Goal: Task Accomplishment & Management: Use online tool/utility

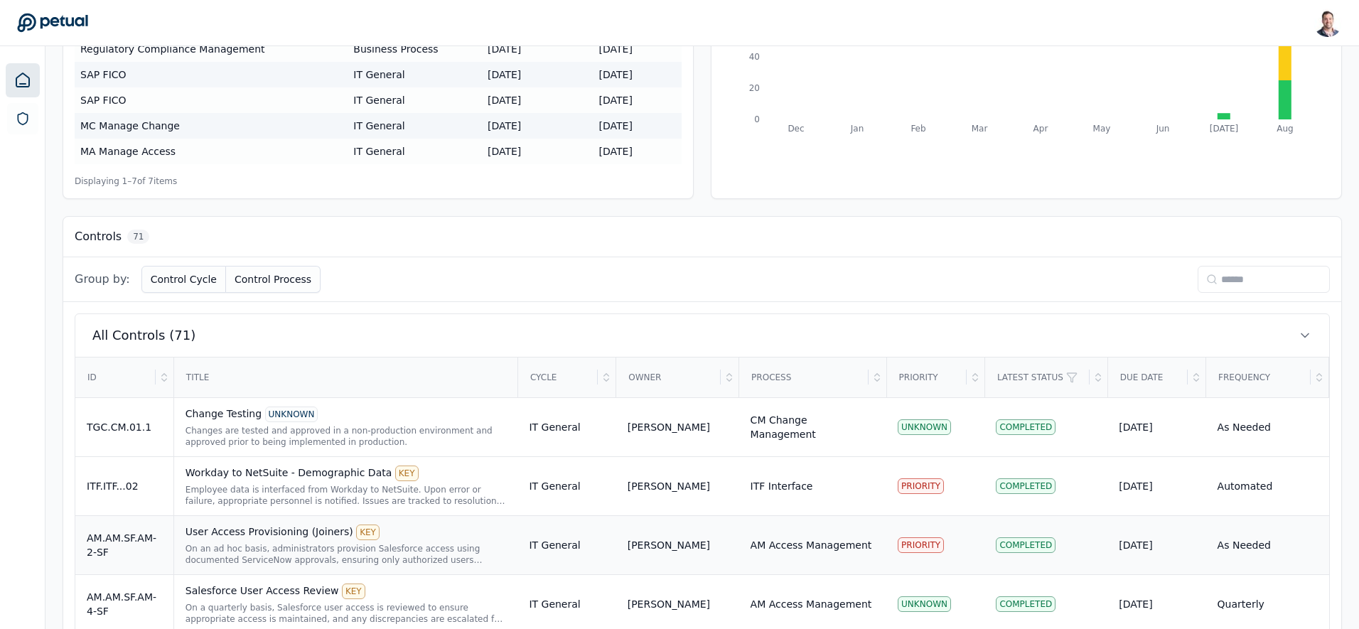
scroll to position [330, 0]
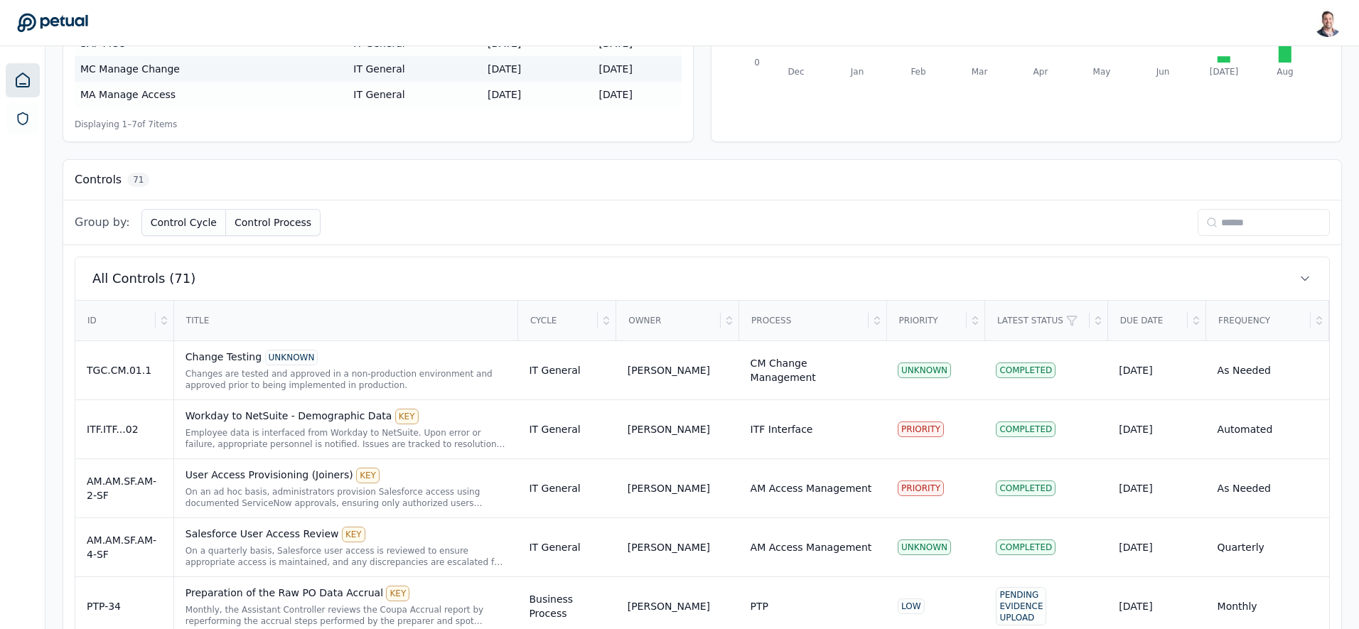
click at [1225, 221] on input at bounding box center [1263, 222] width 132 height 27
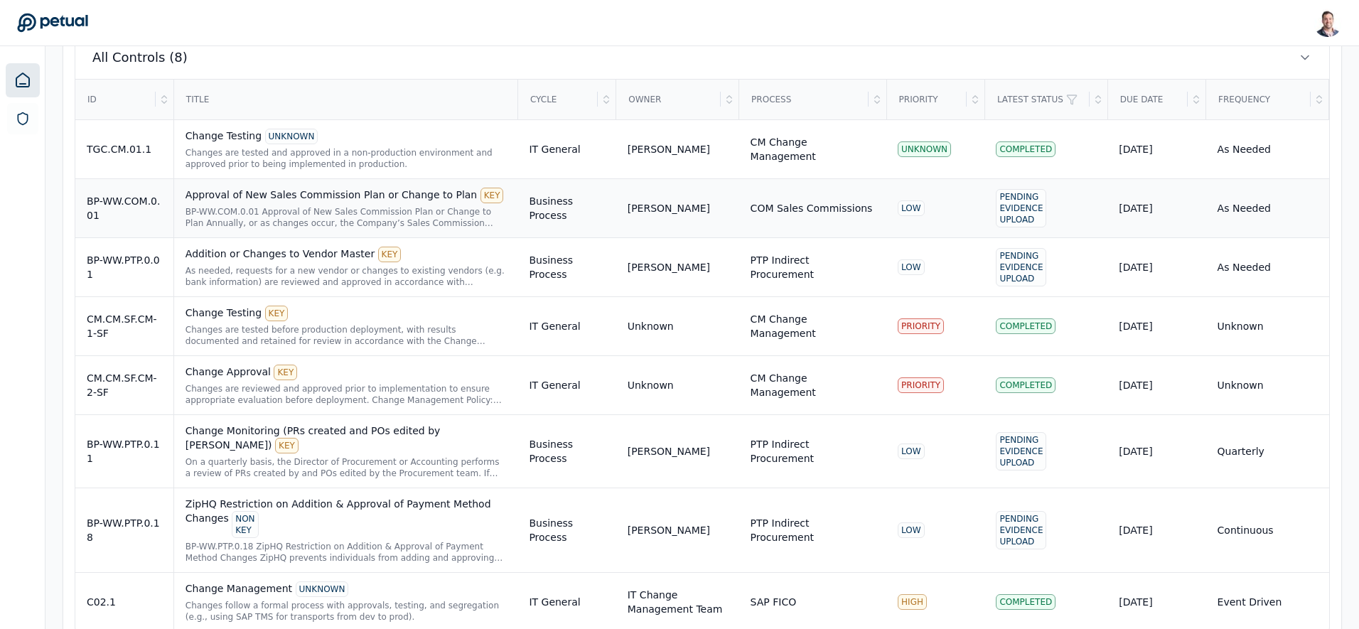
scroll to position [584, 0]
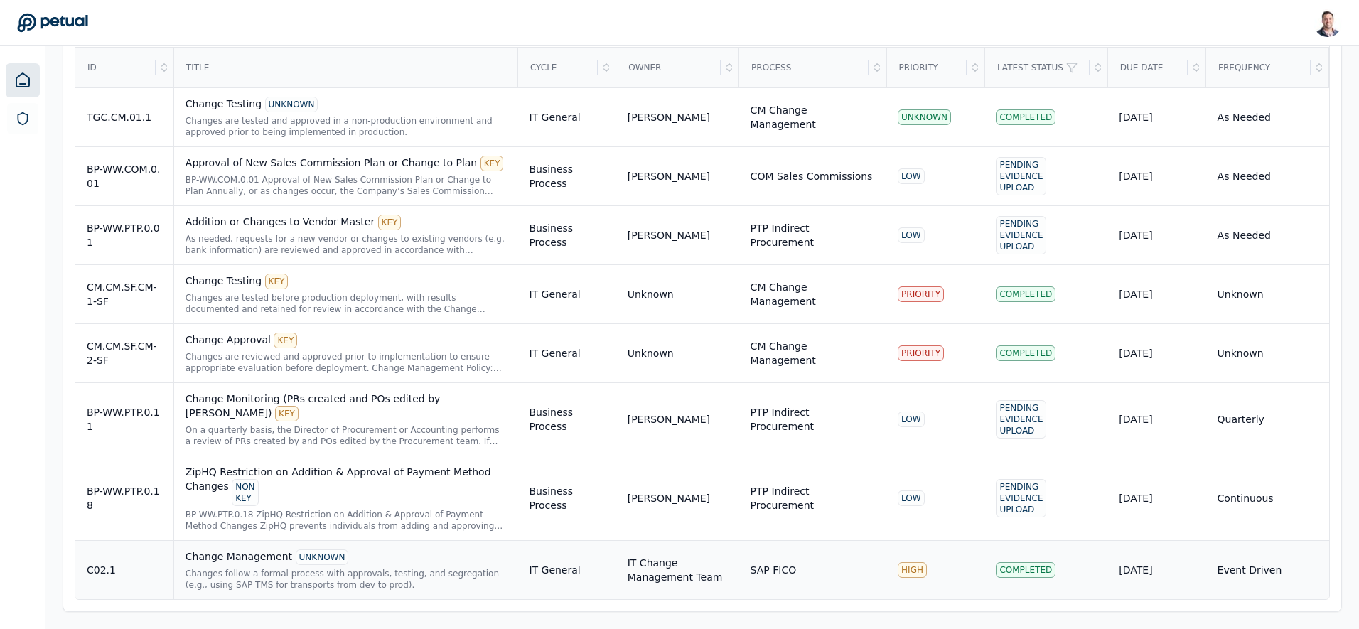
type input "******"
click at [232, 564] on div "Change Management UNKNOWN" at bounding box center [345, 557] width 321 height 16
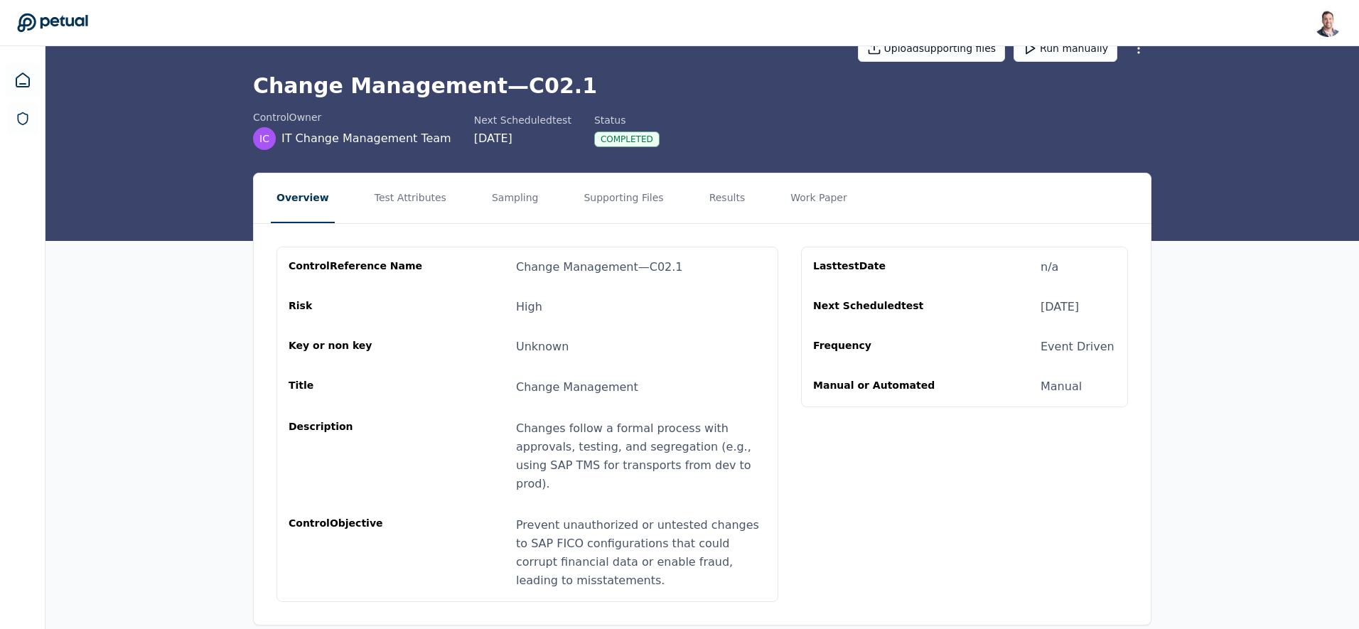
scroll to position [38, 0]
click at [418, 189] on button "Test Attributes" at bounding box center [410, 198] width 83 height 50
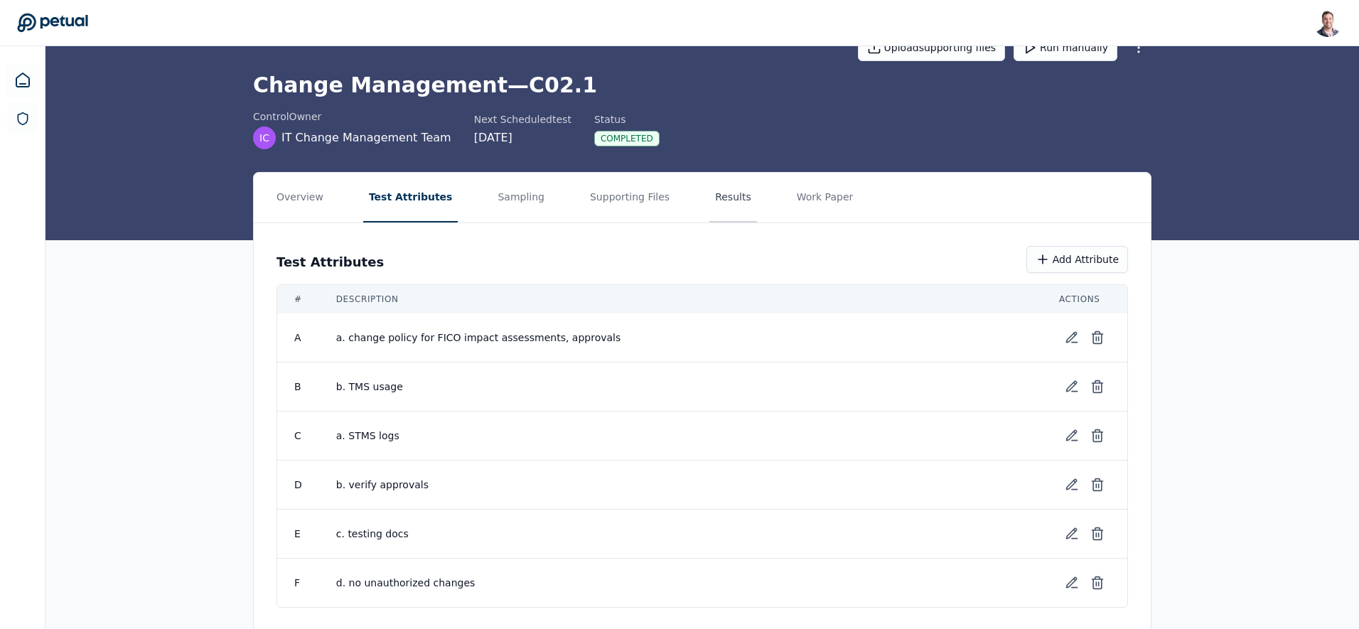
click at [709, 210] on button "Results" at bounding box center [733, 198] width 48 height 50
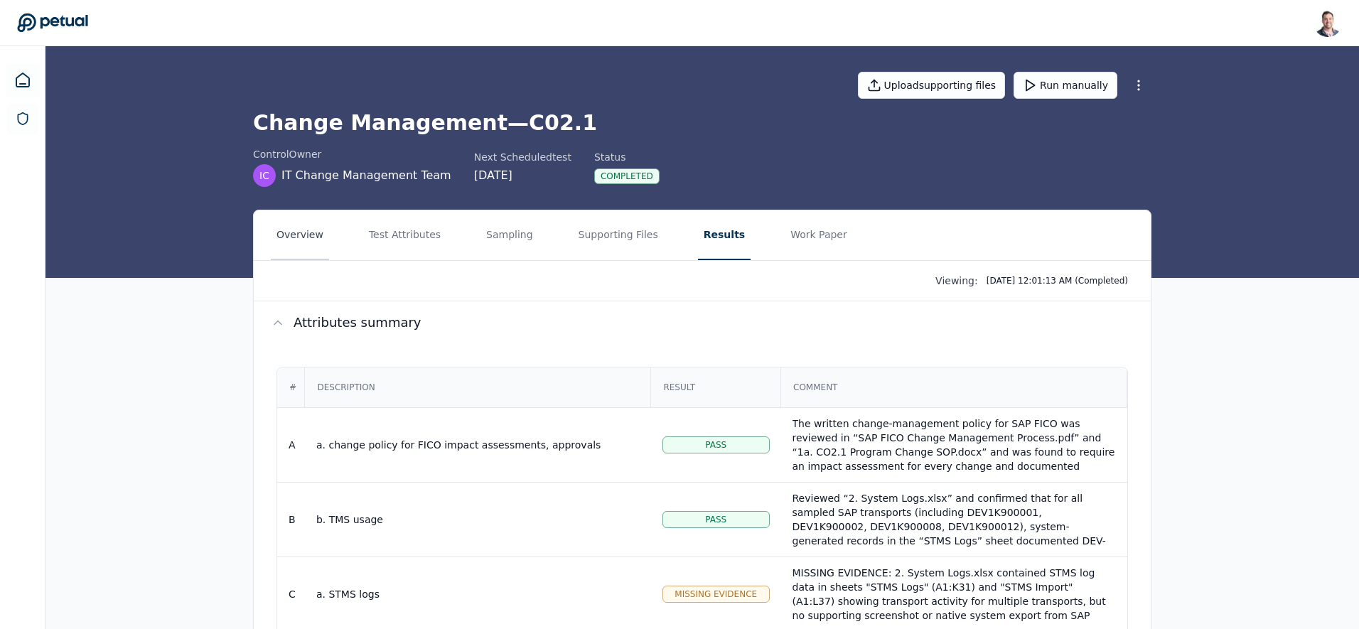
click at [303, 229] on button "Overview" at bounding box center [300, 235] width 58 height 50
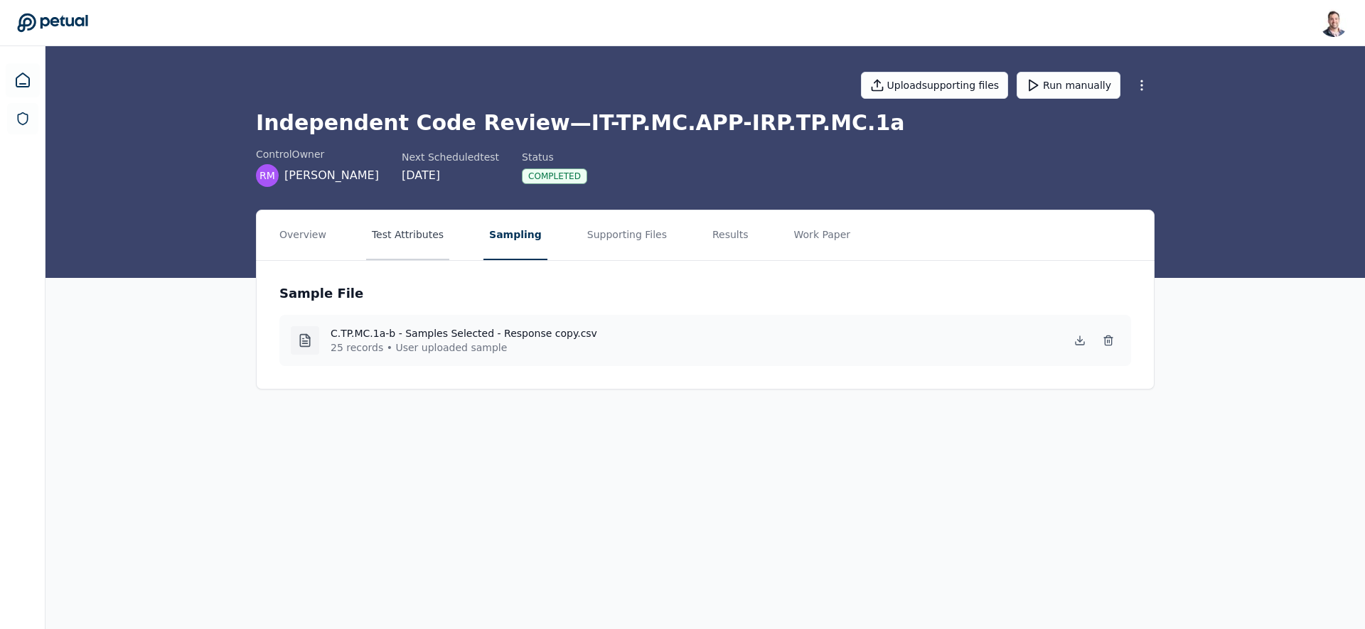
click at [423, 232] on button "Test Attributes" at bounding box center [407, 235] width 83 height 50
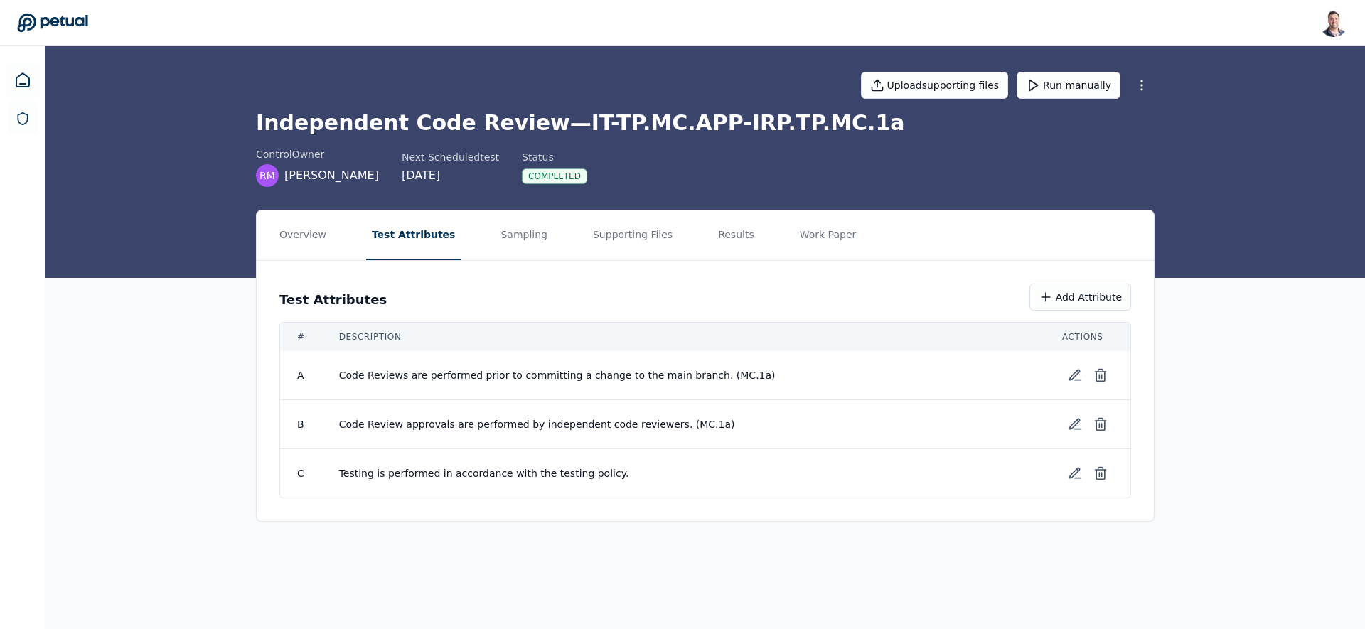
click at [581, 426] on span "Code Review approvals are performed by independent code reviewers. (MC.1a)" at bounding box center [683, 424] width 689 height 14
click at [566, 456] on td "Testing is performed in accordance with the testing policy." at bounding box center [683, 473] width 723 height 49
click at [168, 291] on div "Overview Test Attributes Sampling Supporting Files Results Work Paper Test Attr…" at bounding box center [704, 377] width 1319 height 335
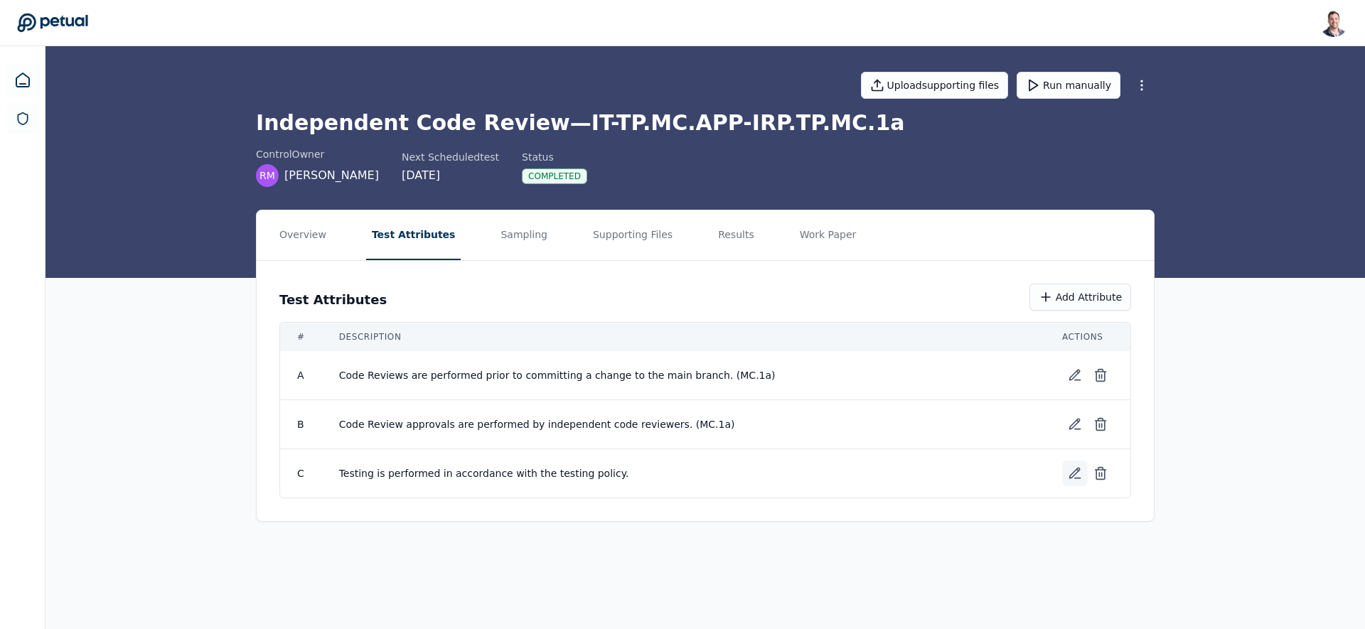
click at [1077, 478] on icon at bounding box center [1078, 478] width 6 height 0
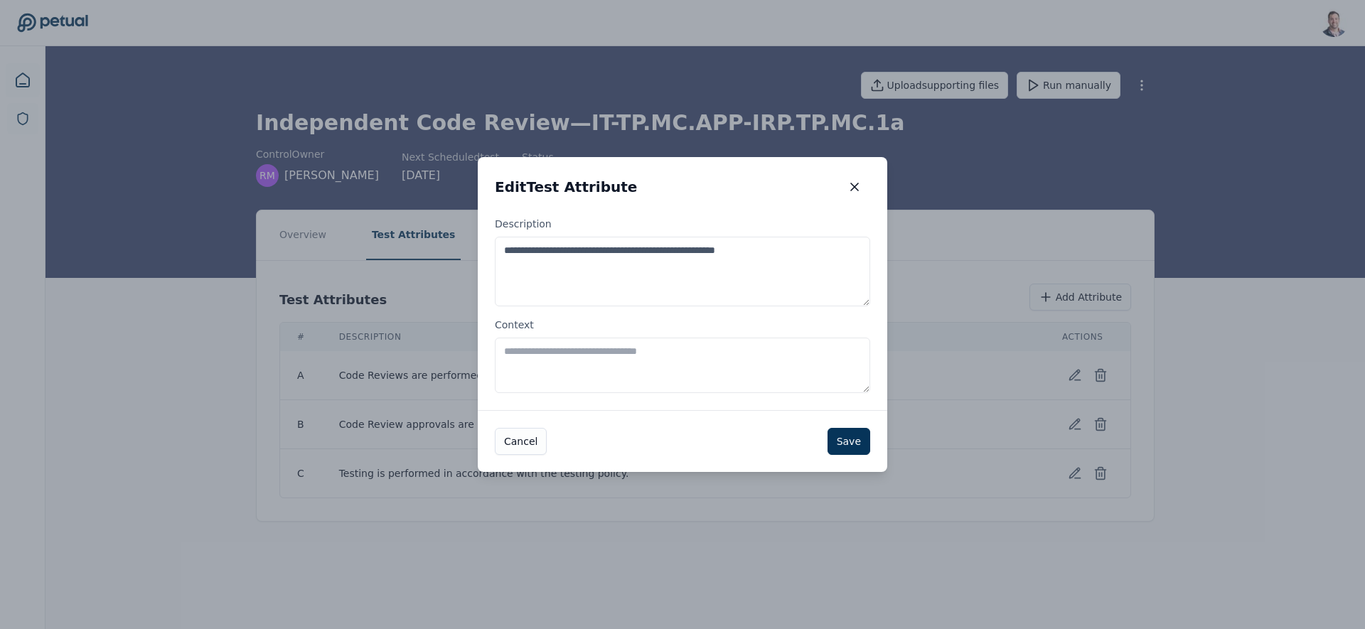
click at [616, 362] on textarea "Context" at bounding box center [682, 365] width 375 height 55
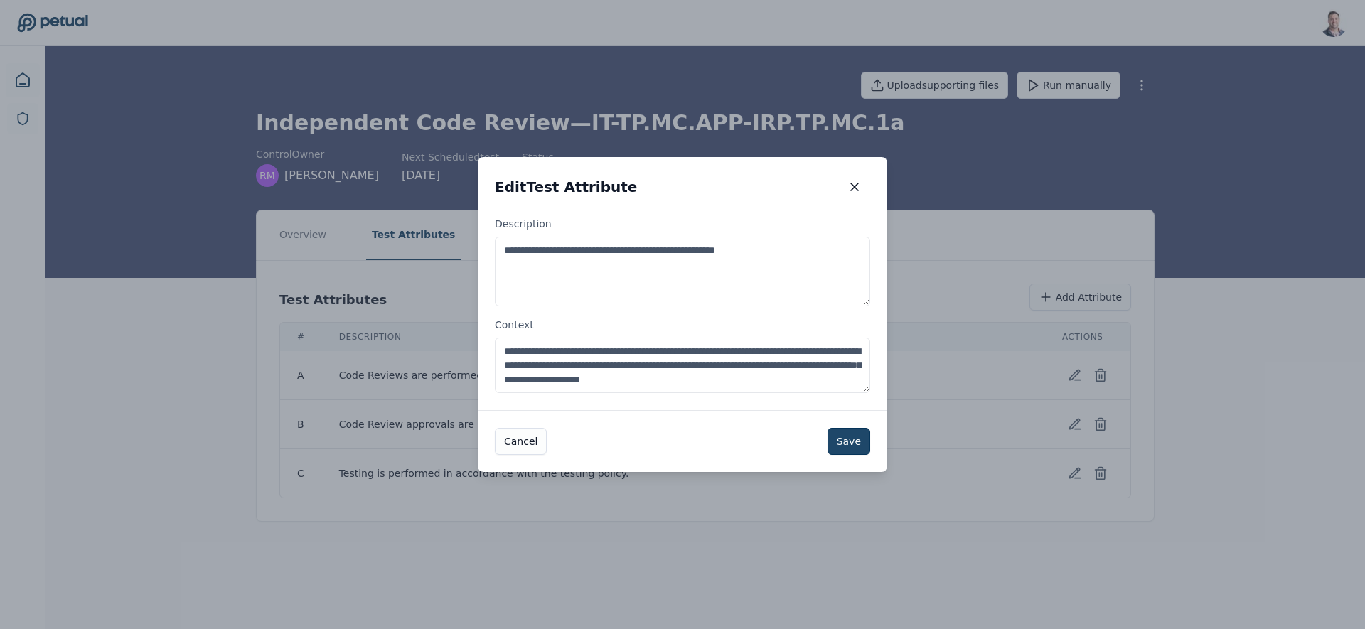
type textarea "**********"
click at [854, 443] on button "Save" at bounding box center [848, 441] width 43 height 27
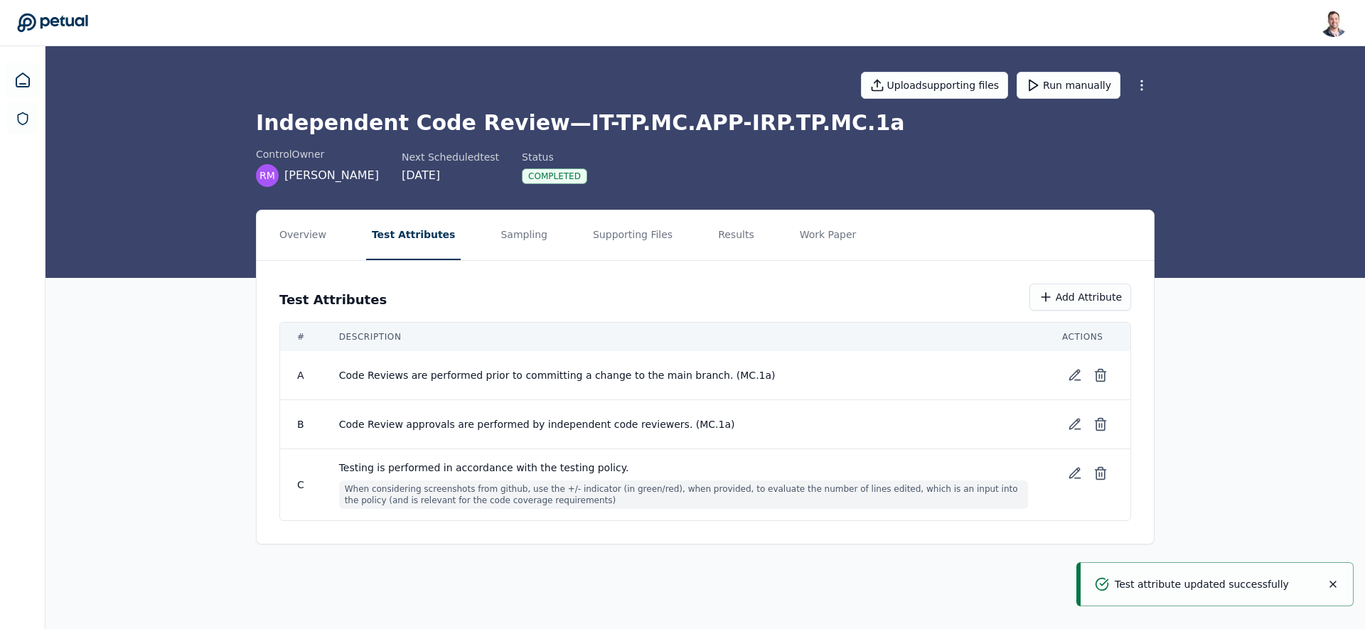
click at [758, 239] on nav "Overview Test Attributes Sampling Supporting Files Results Work Paper" at bounding box center [705, 235] width 897 height 50
click at [802, 235] on button "Work Paper" at bounding box center [828, 235] width 68 height 50
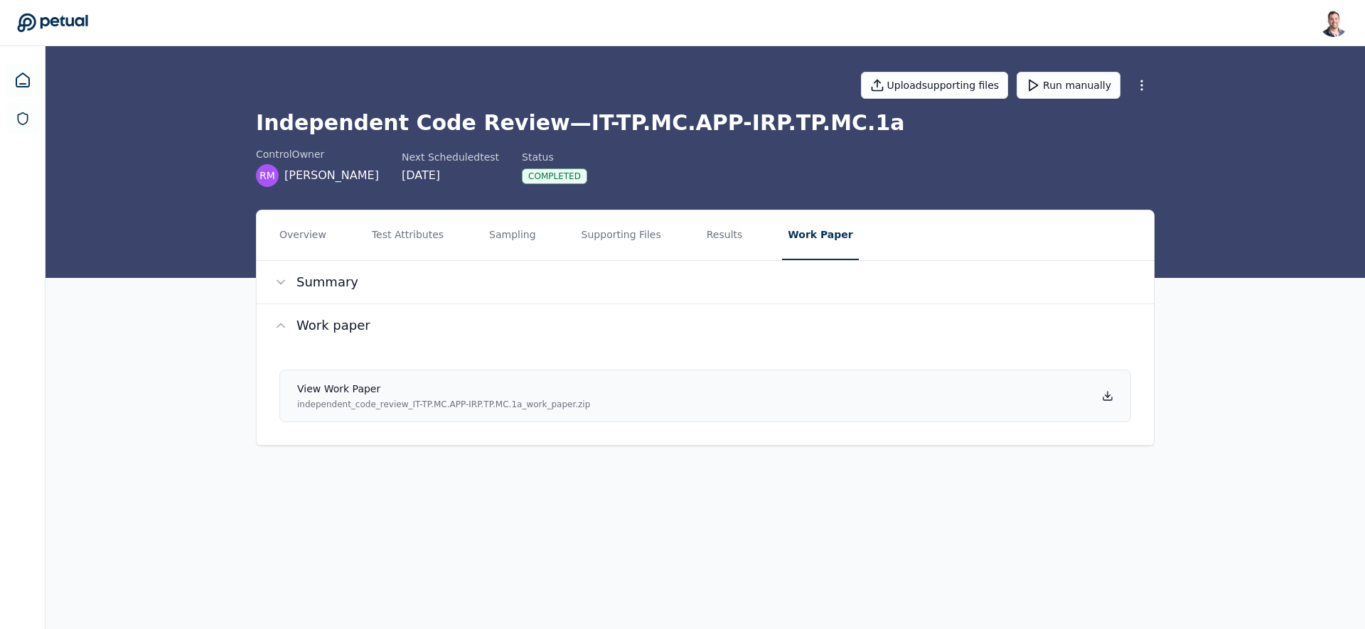
click at [1106, 394] on icon at bounding box center [1107, 395] width 11 height 11
click at [704, 230] on button "Results" at bounding box center [725, 235] width 48 height 50
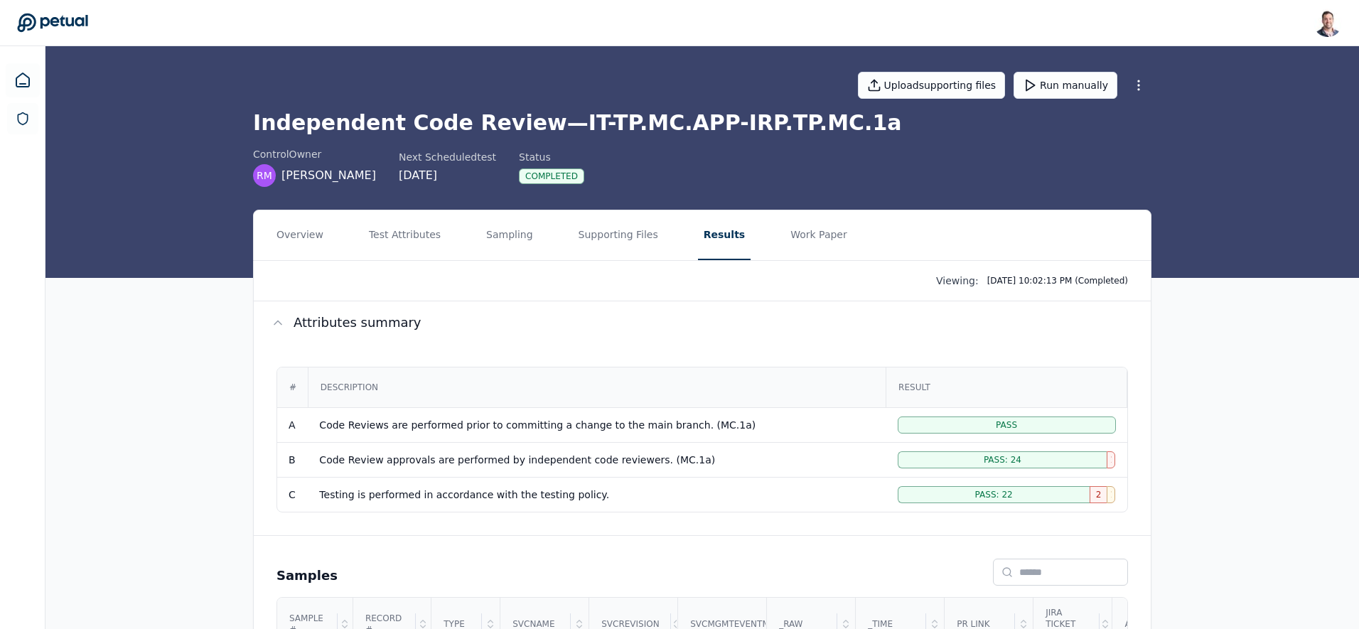
click at [1256, 163] on div "Upload supporting files Run manually Independent Code Review — IT-TP.MC.APP-IRP…" at bounding box center [701, 162] width 1313 height 232
click at [1102, 88] on button "Run manually" at bounding box center [1065, 85] width 104 height 27
